Goal: Task Accomplishment & Management: Manage account settings

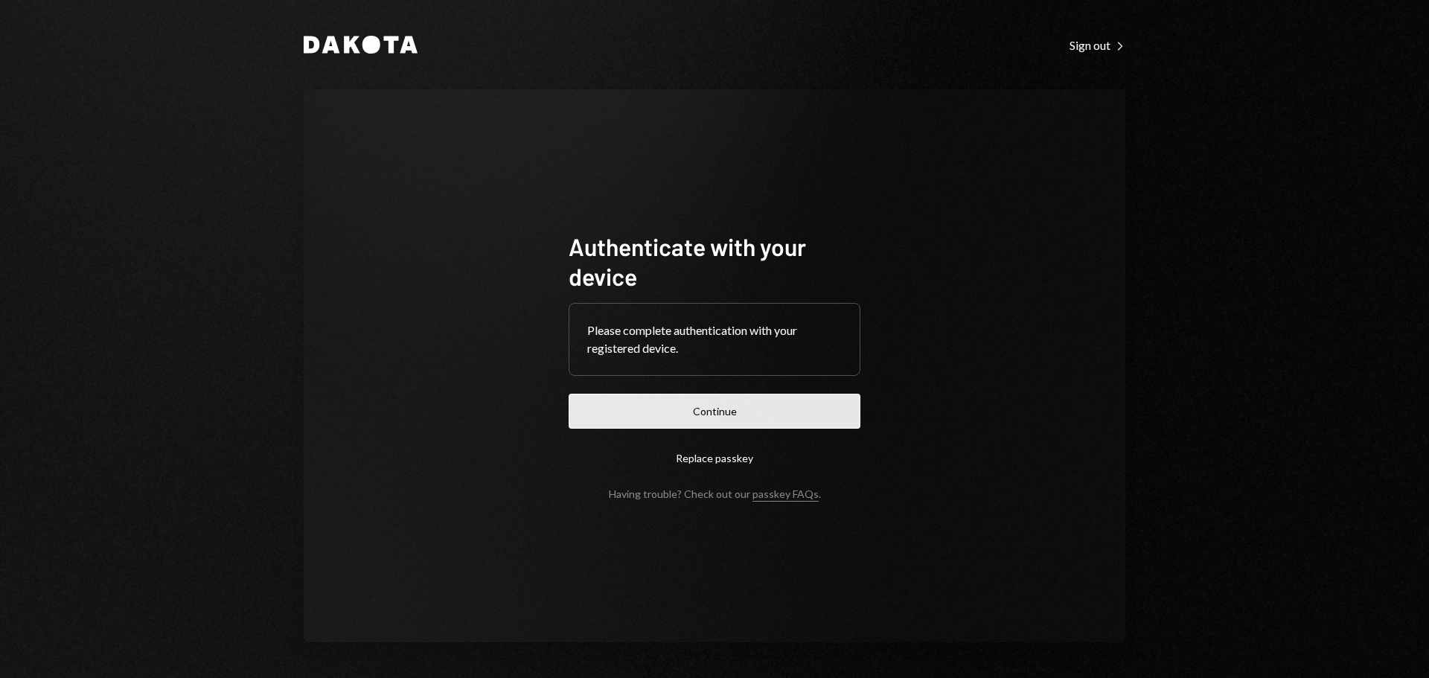
click at [673, 417] on button "Continue" at bounding box center [715, 411] width 292 height 35
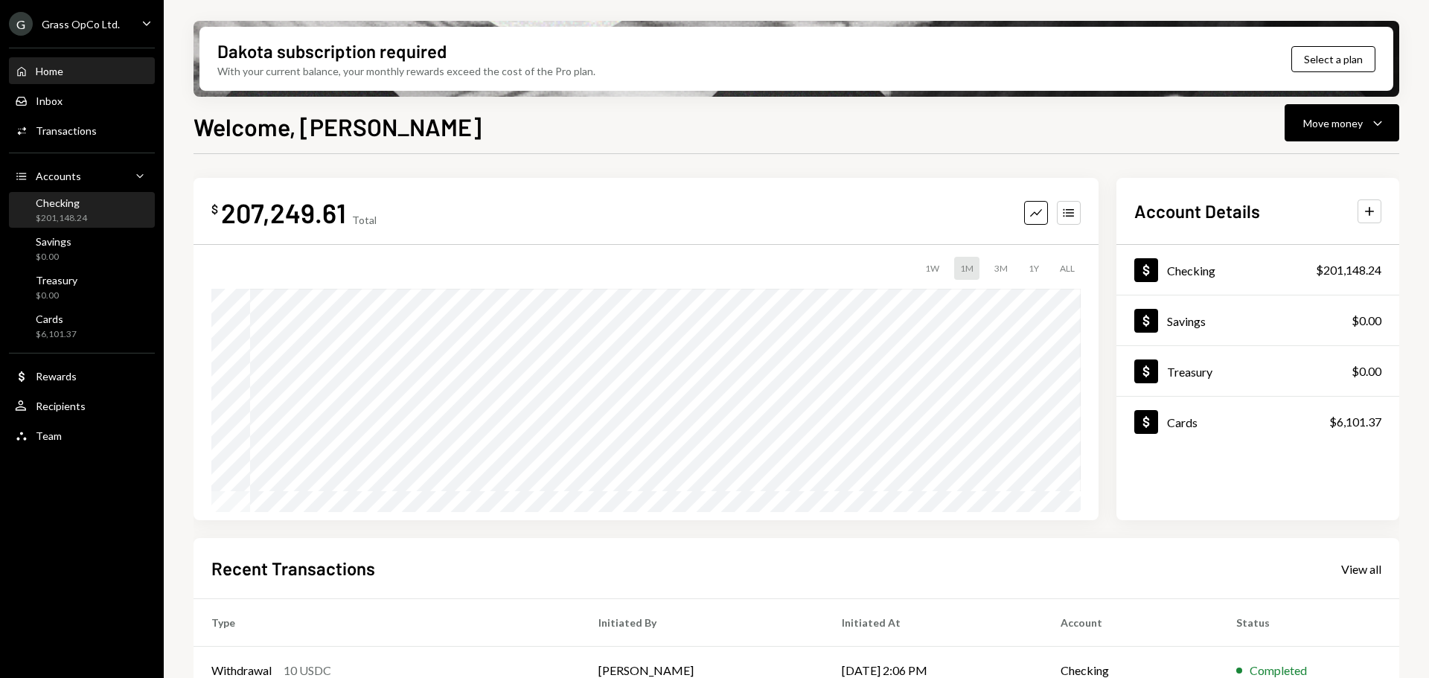
click at [47, 217] on div "$201,148.24" at bounding box center [61, 218] width 51 height 13
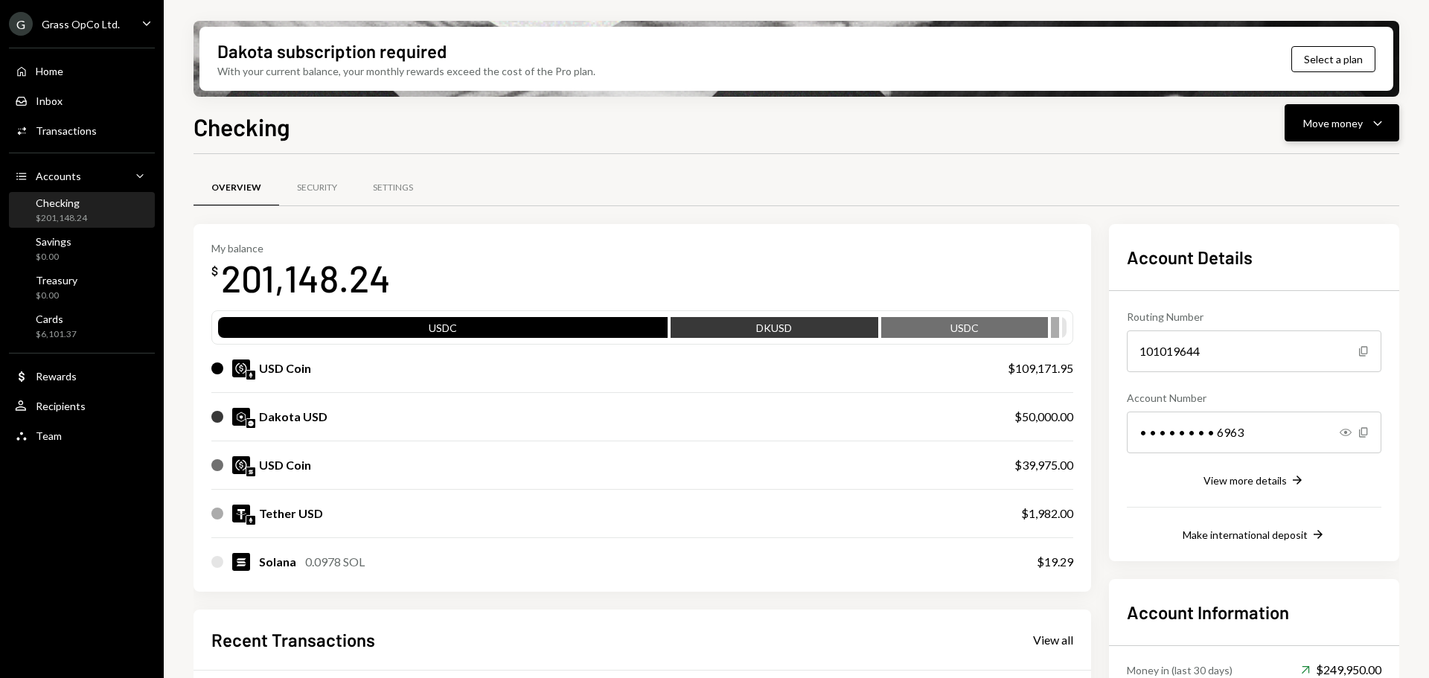
click at [1330, 125] on div "Move money" at bounding box center [1333, 123] width 60 height 16
click at [1290, 164] on div "Send" at bounding box center [1330, 168] width 109 height 16
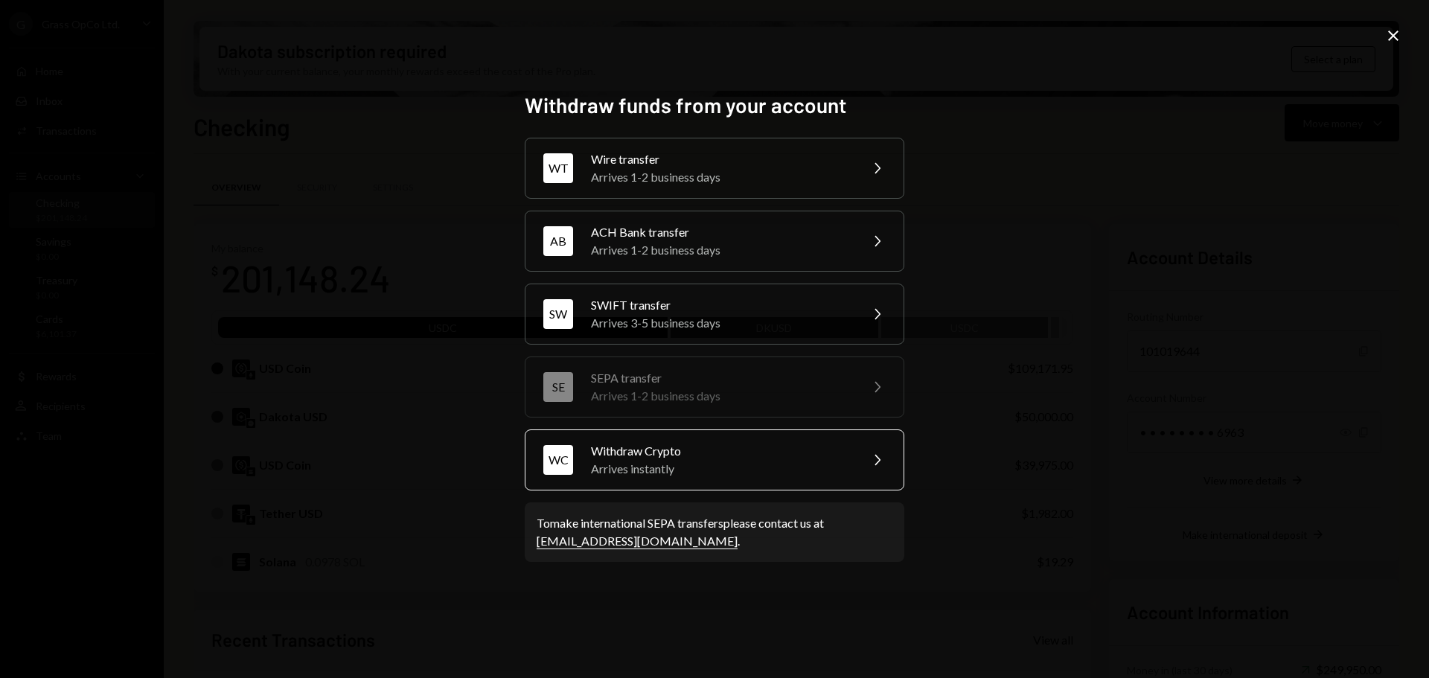
click at [707, 458] on div "Withdraw Crypto" at bounding box center [720, 451] width 259 height 18
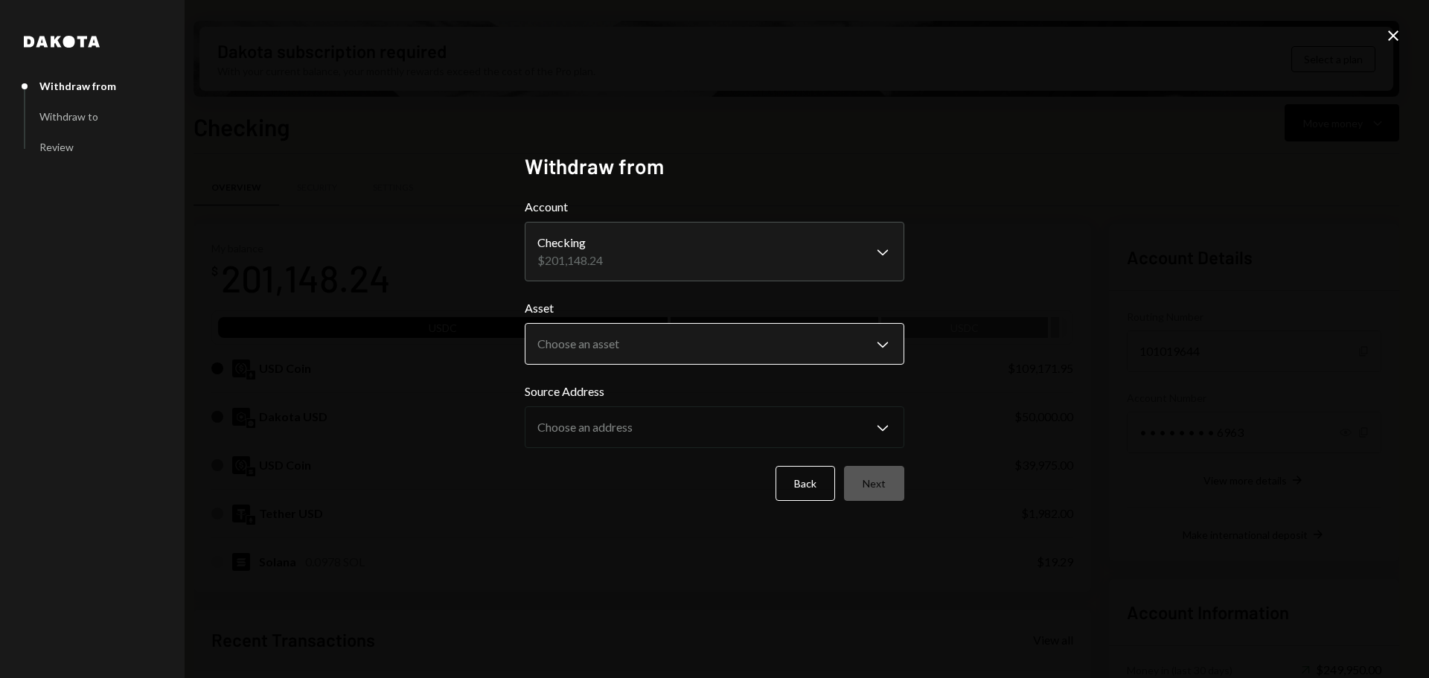
click at [641, 334] on body "G Grass OpCo Ltd. Caret Down Home Home Inbox Inbox Activities Transactions Acco…" at bounding box center [714, 339] width 1429 height 678
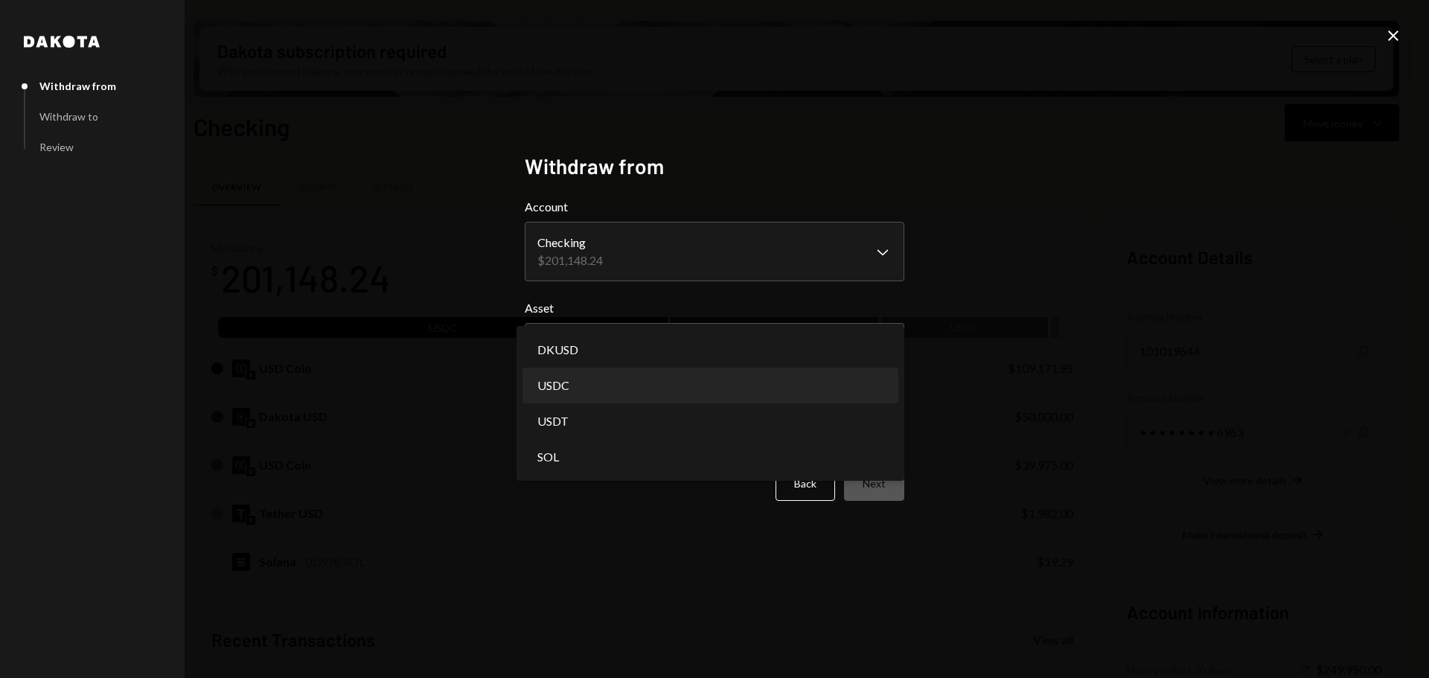
select select "****"
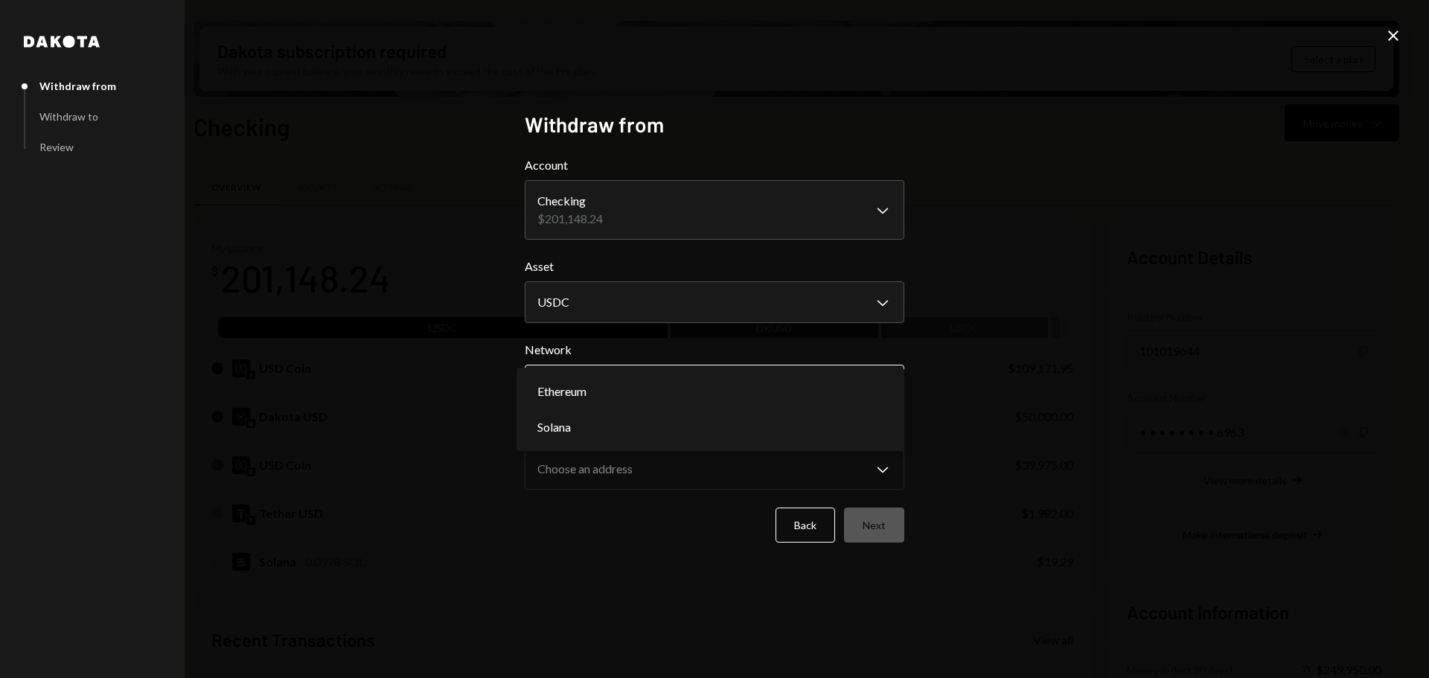
click at [581, 392] on body "G Grass OpCo Ltd. Caret Down Home Home Inbox Inbox Activities Transactions Acco…" at bounding box center [714, 339] width 1429 height 678
select select "**********"
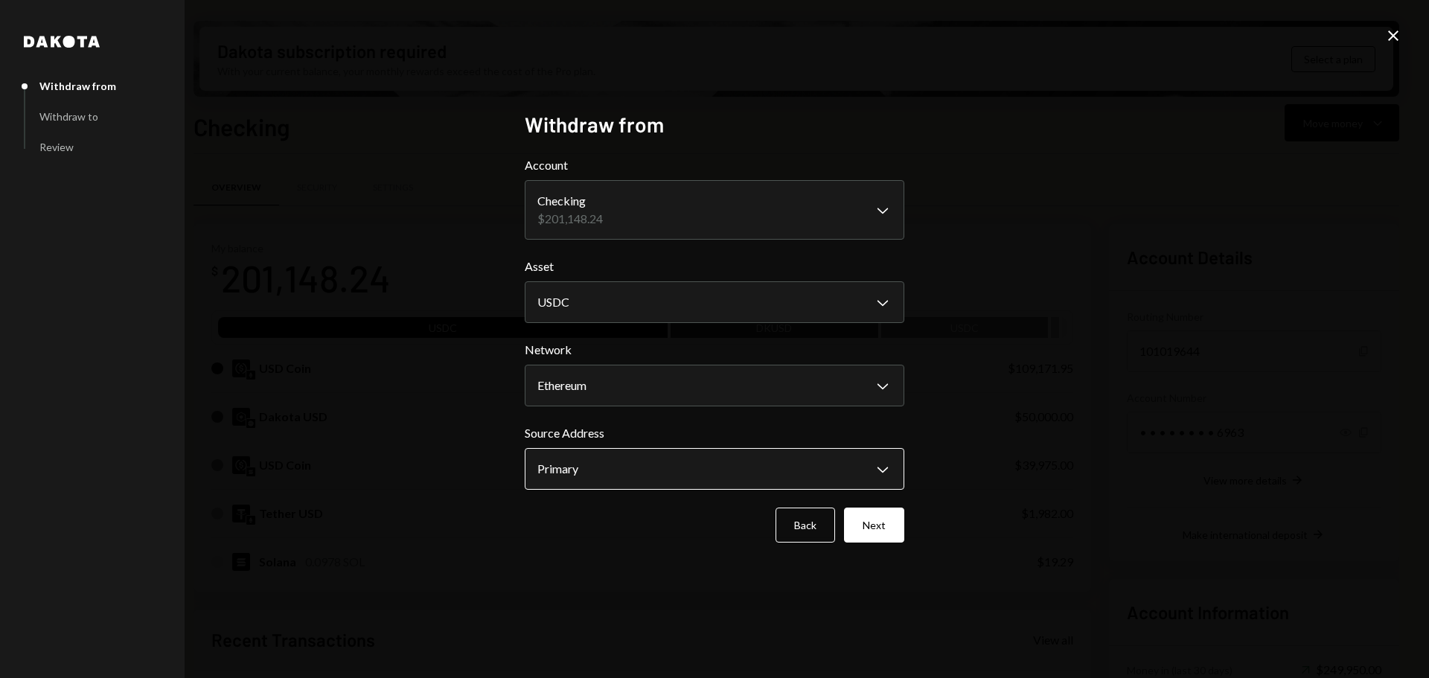
click at [595, 476] on body "G Grass OpCo Ltd. Caret Down Home Home Inbox Inbox Activities Transactions Acco…" at bounding box center [714, 339] width 1429 height 678
click at [872, 525] on button "Next" at bounding box center [874, 525] width 60 height 35
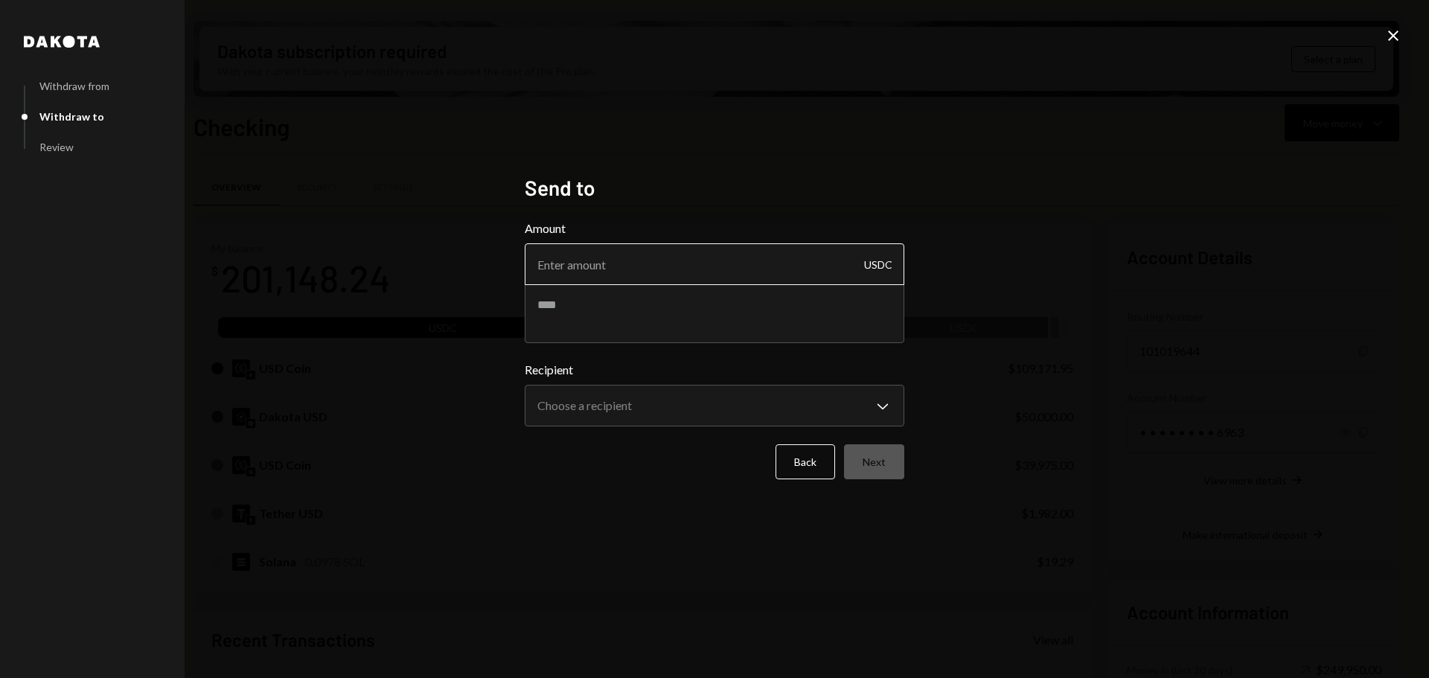
click at [602, 258] on input "Amount" at bounding box center [715, 264] width 380 height 42
type input "1"
type input "99990"
click at [598, 310] on textarea at bounding box center [715, 314] width 380 height 60
type textarea "**********"
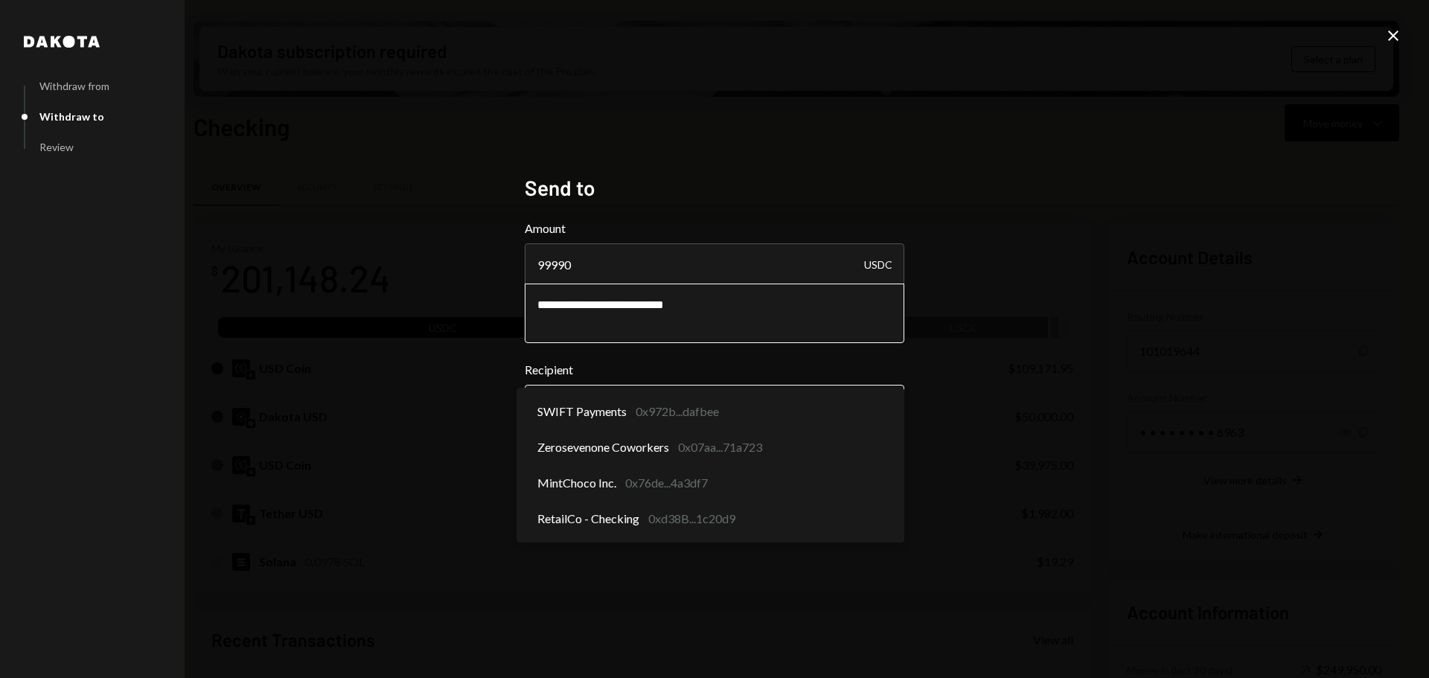
click at [664, 403] on body "G Grass OpCo Ltd. Caret Down Home Home Inbox Inbox Activities Transactions Acco…" at bounding box center [714, 339] width 1429 height 678
select select "**********"
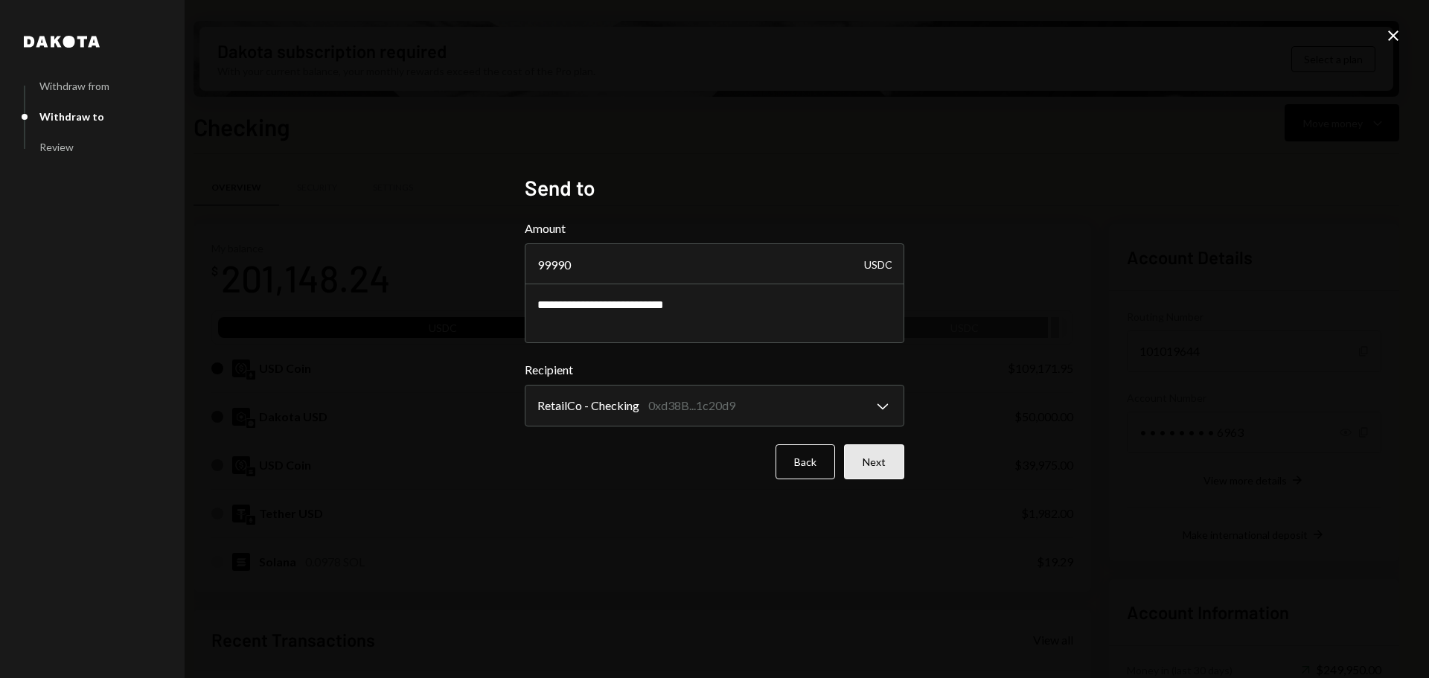
click at [878, 470] on button "Next" at bounding box center [874, 461] width 60 height 35
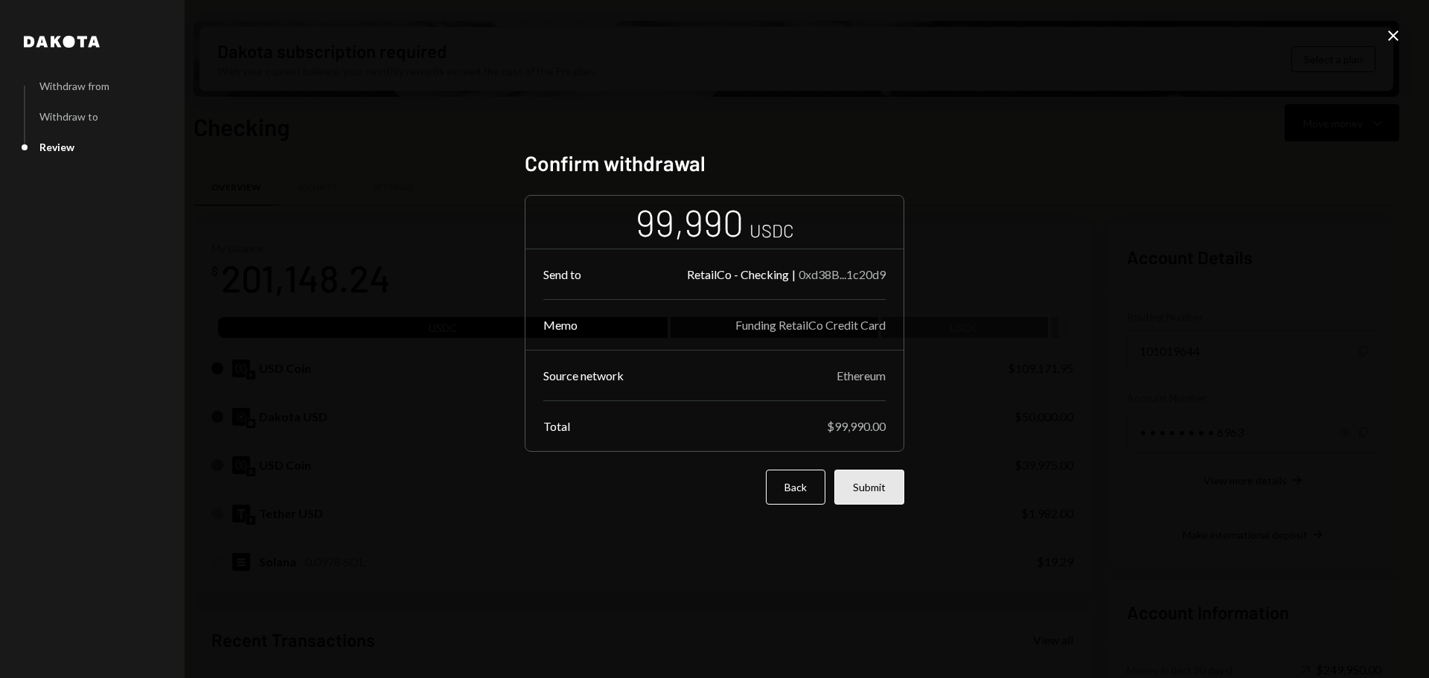
click at [878, 492] on button "Submit" at bounding box center [869, 487] width 70 height 35
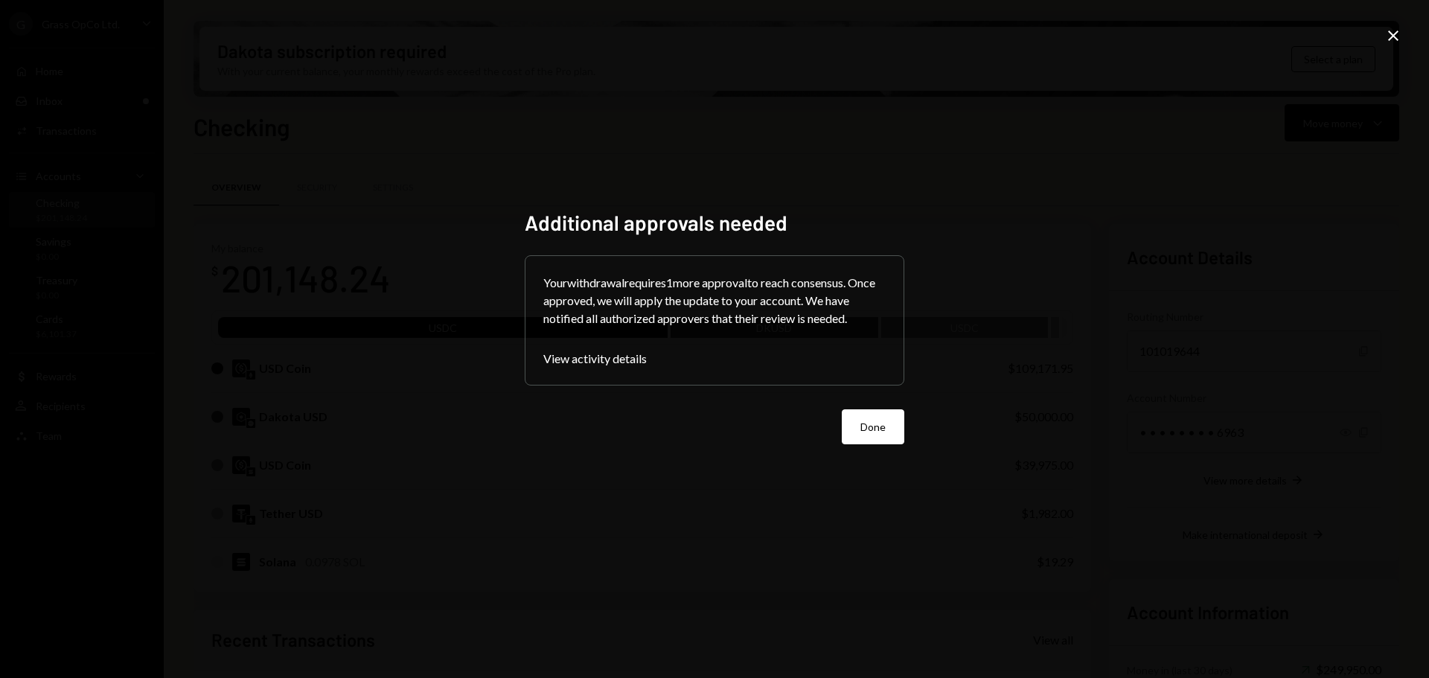
click at [904, 420] on div "Additional approvals needed Your withdrawal requires 1 more approval to reach c…" at bounding box center [714, 339] width 415 height 294
click at [866, 429] on button "Done" at bounding box center [873, 426] width 63 height 35
